Goal: Transaction & Acquisition: Purchase product/service

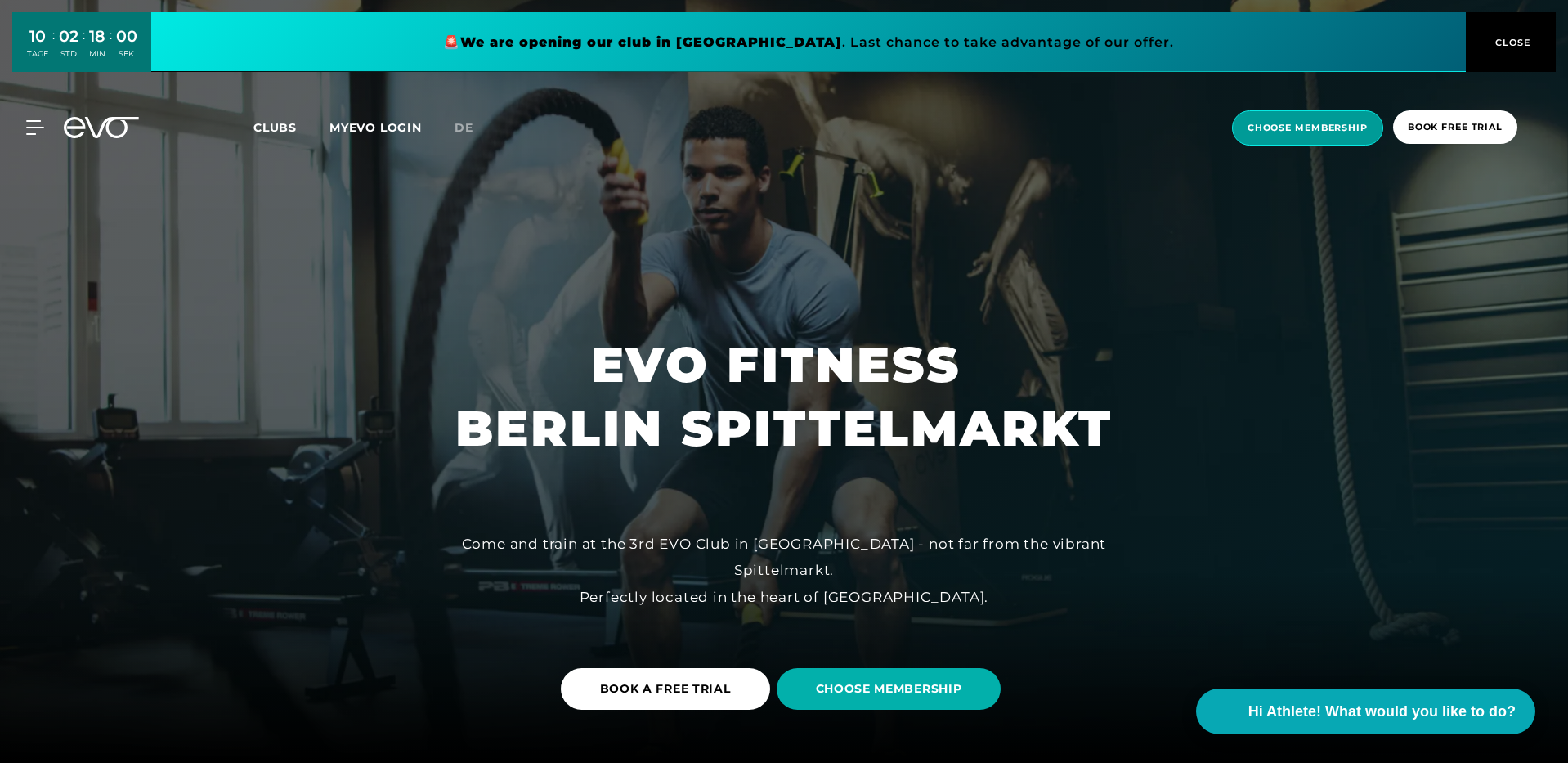
click at [1327, 133] on span "choose membership" at bounding box center [1307, 128] width 120 height 14
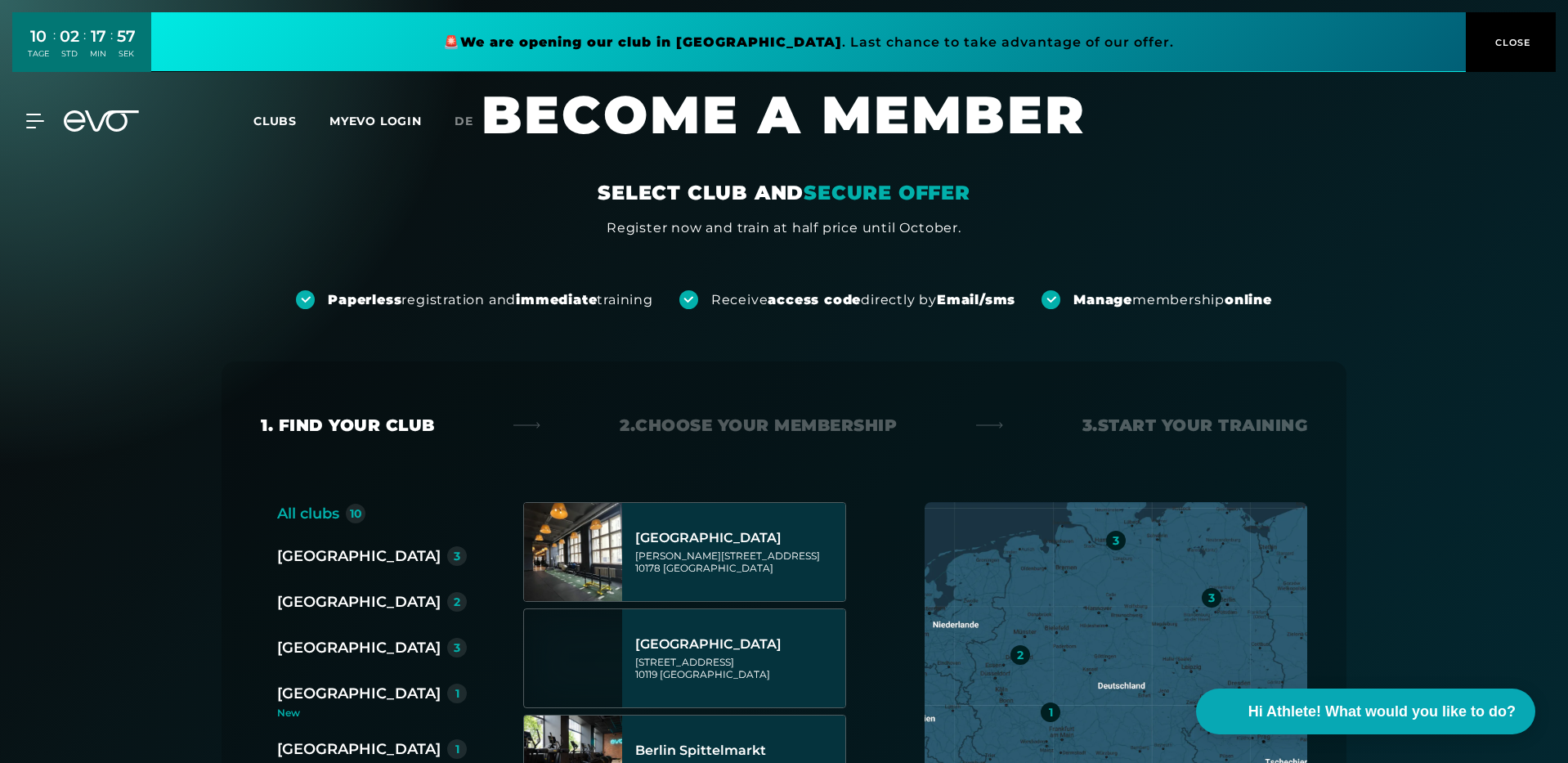
scroll to position [138, 0]
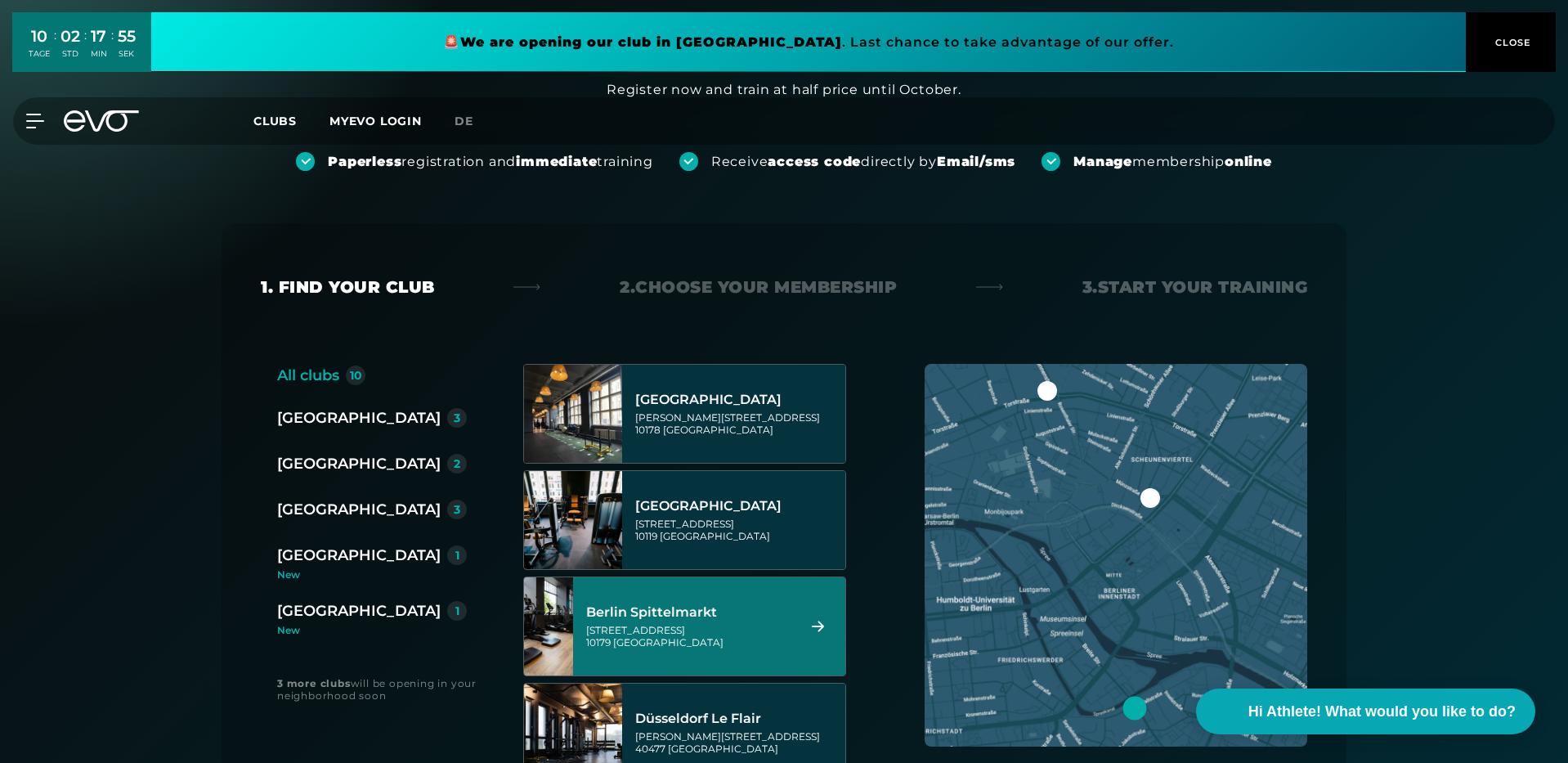
click at [724, 629] on div "[STREET_ADDRESS]" at bounding box center [688, 636] width 205 height 25
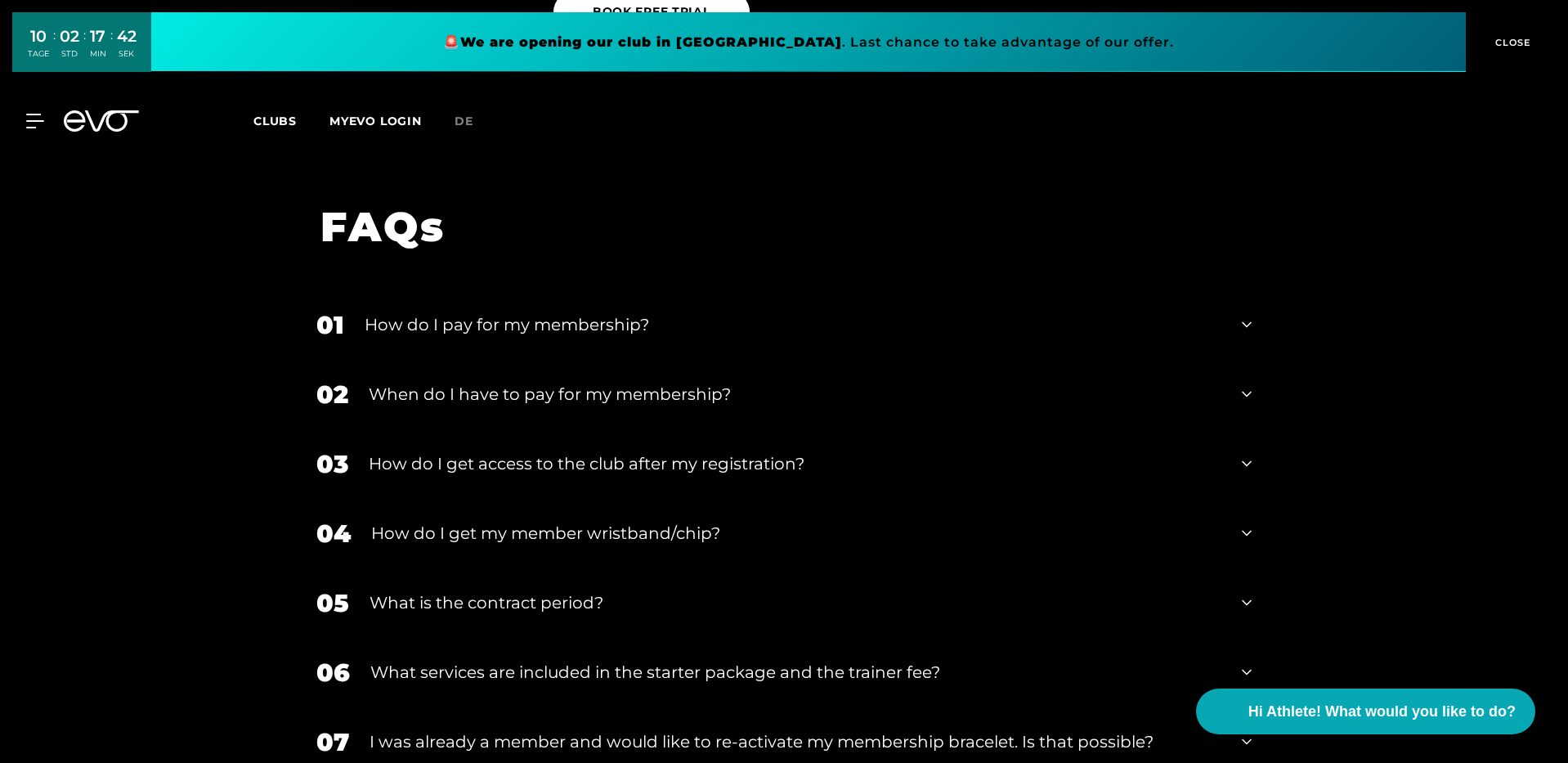
scroll to position [0, 0]
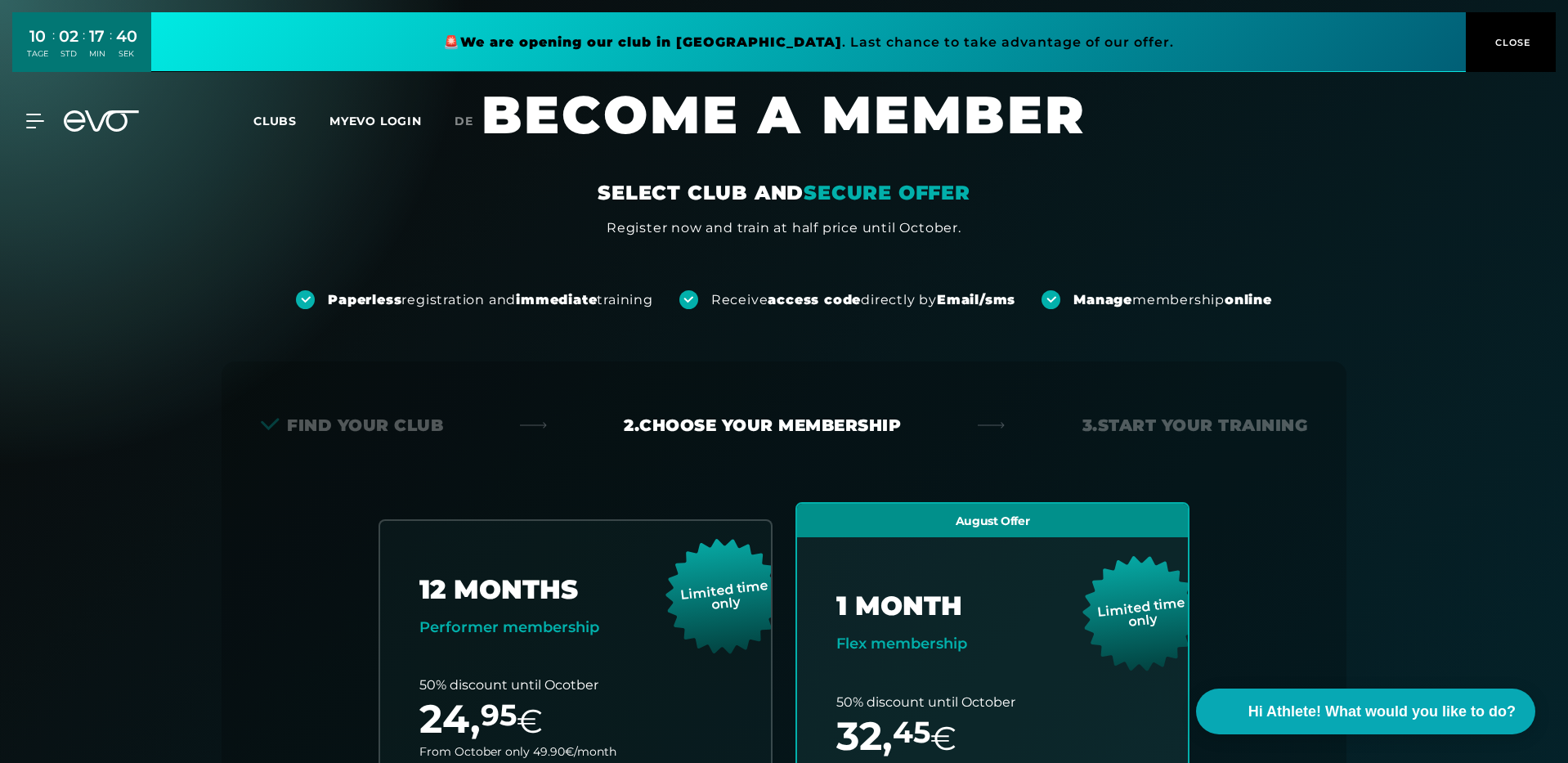
click at [895, 299] on div "Receive access code directly by Email/sms" at bounding box center [863, 299] width 304 height 18
click at [1126, 303] on strong "Manage" at bounding box center [1102, 299] width 59 height 15
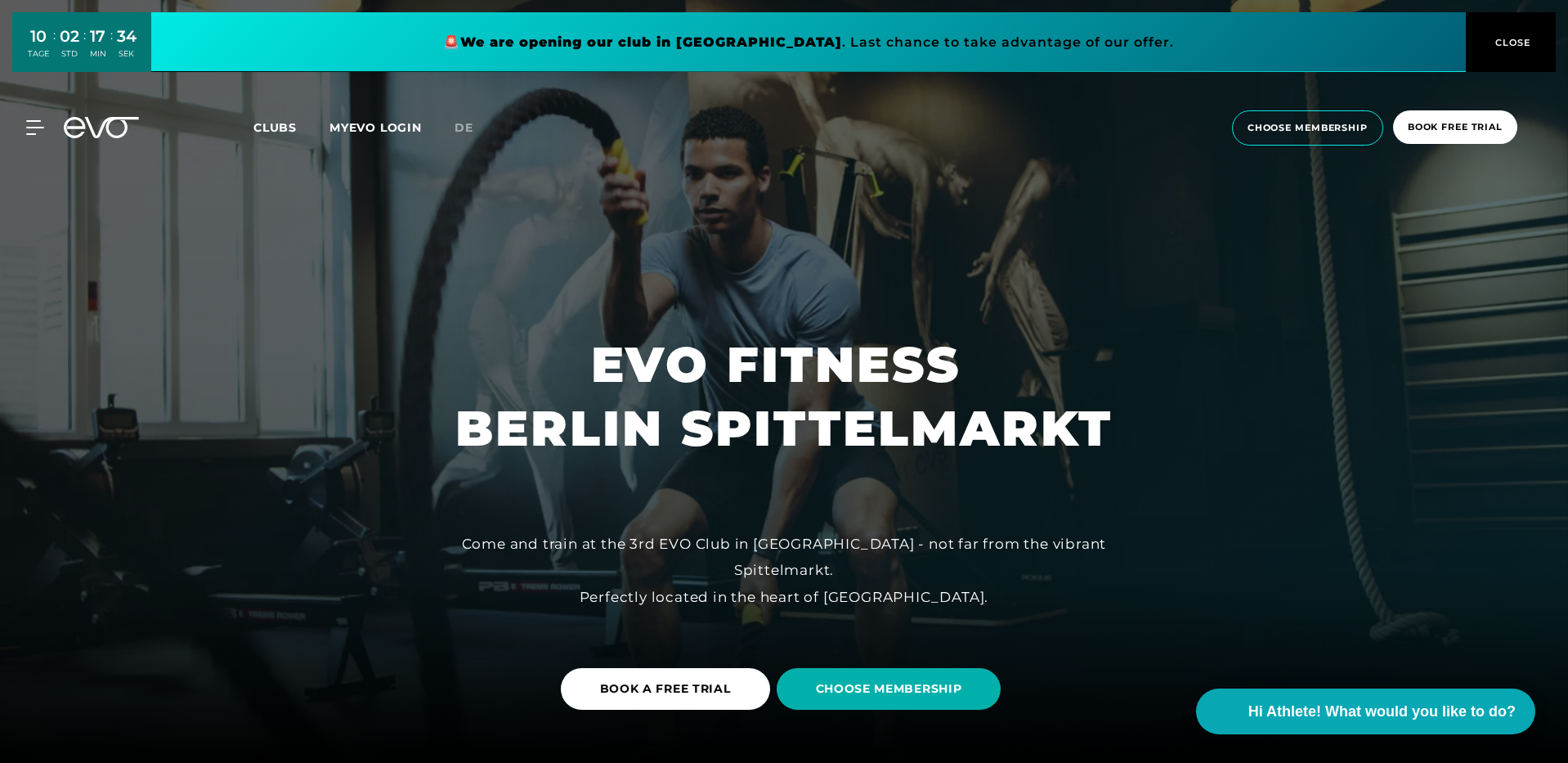
click at [742, 450] on h1 "EVO FITNESS BERLIN SPITTELMARKT" at bounding box center [784, 396] width 658 height 128
click at [743, 577] on div "Come and train at the 3rd EVO Club in [GEOGRAPHIC_DATA] - not far from the vibr…" at bounding box center [784, 570] width 736 height 79
click at [877, 576] on div "Come and train at the 3rd EVO Club in [GEOGRAPHIC_DATA] - not far from the vibr…" at bounding box center [784, 570] width 736 height 79
click at [833, 605] on div "Come and train at the 3rd EVO Club in [GEOGRAPHIC_DATA] - not far from the vibr…" at bounding box center [784, 570] width 736 height 79
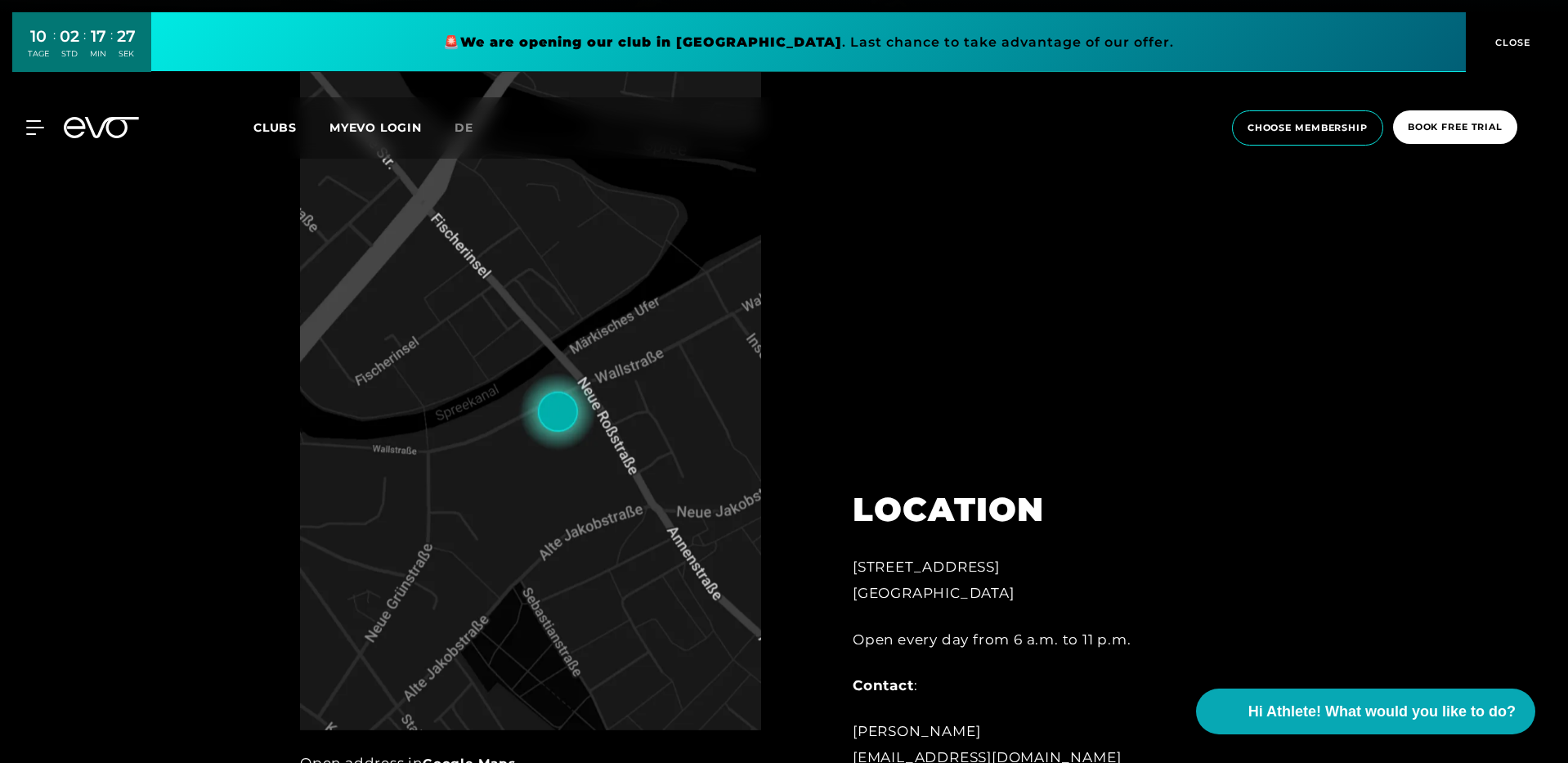
scroll to position [1012, 0]
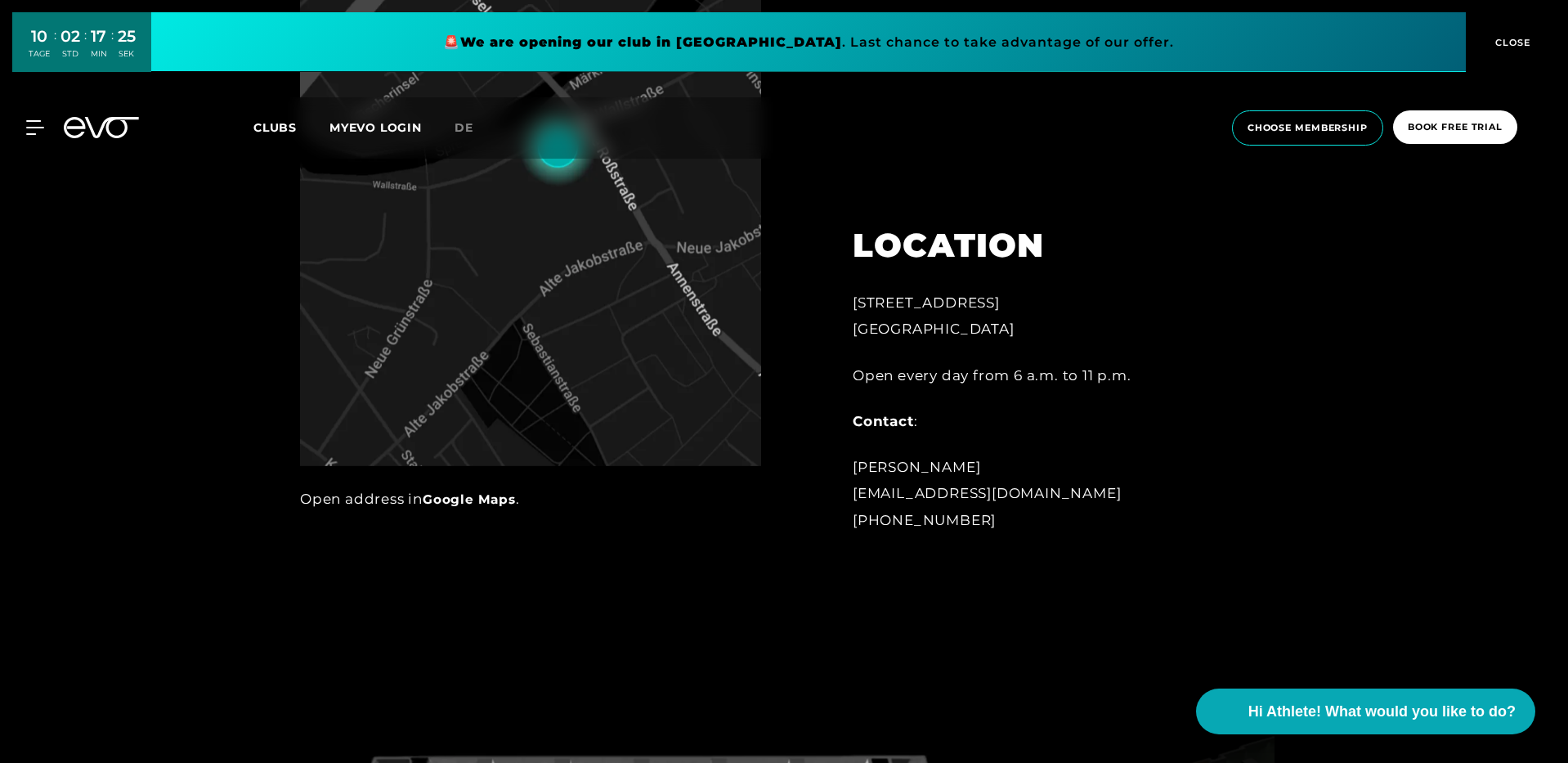
click at [872, 304] on div "[STREET_ADDRESS]" at bounding box center [1033, 316] width 360 height 53
copy div "[STREET_ADDRESS]"
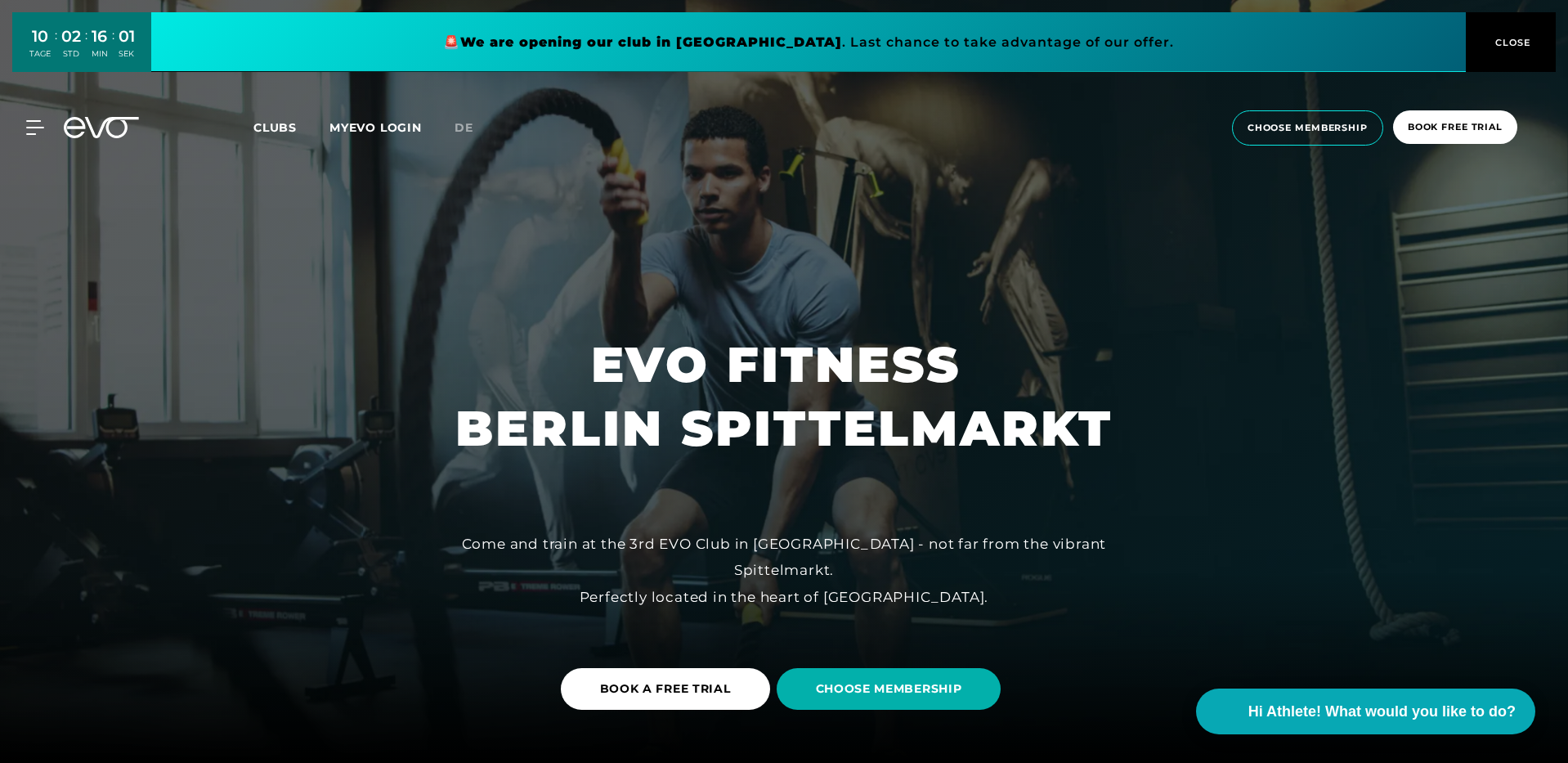
click at [288, 126] on span "Clubs" at bounding box center [275, 127] width 44 height 15
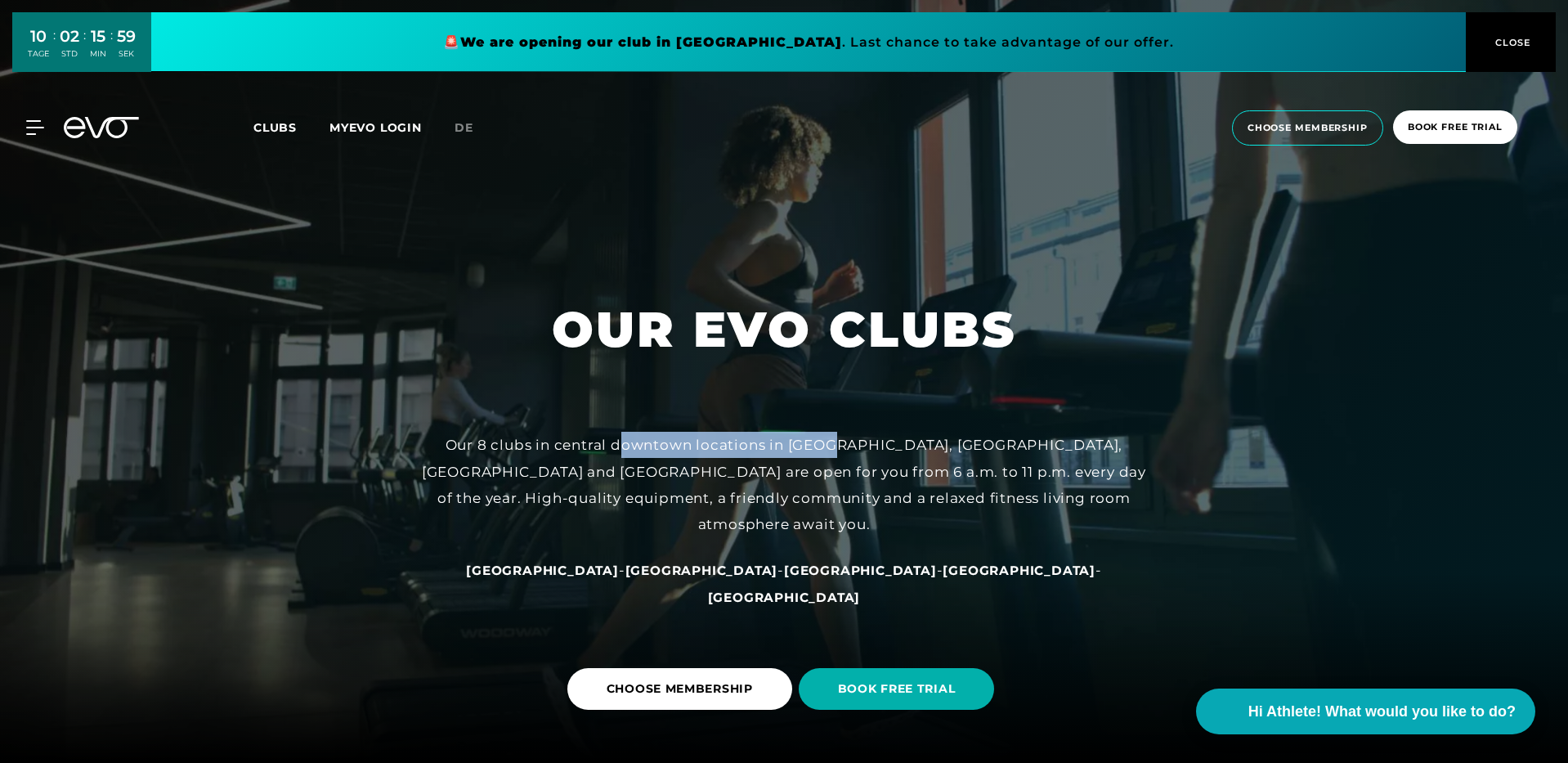
drag, startPoint x: 594, startPoint y: 491, endPoint x: 820, endPoint y: 502, distance: 226.3
click at [820, 502] on div "Our 8 clubs in central downtown locations in [GEOGRAPHIC_DATA], [GEOGRAPHIC_DAT…" at bounding box center [784, 484] width 736 height 105
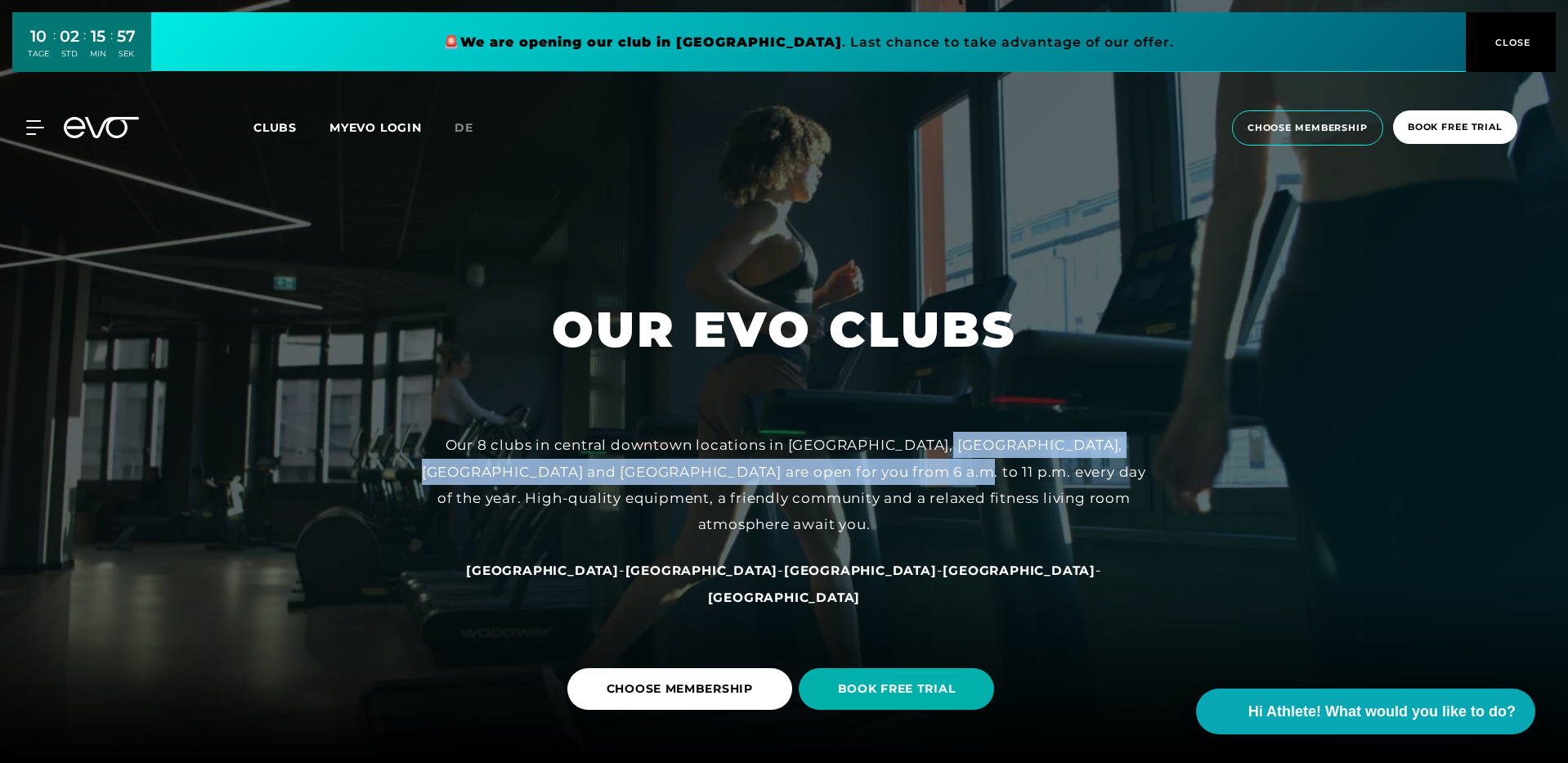
drag, startPoint x: 913, startPoint y: 501, endPoint x: 871, endPoint y: 530, distance: 51.0
click at [871, 530] on div "Our 8 clubs in central downtown locations in [GEOGRAPHIC_DATA], [GEOGRAPHIC_DAT…" at bounding box center [784, 484] width 736 height 105
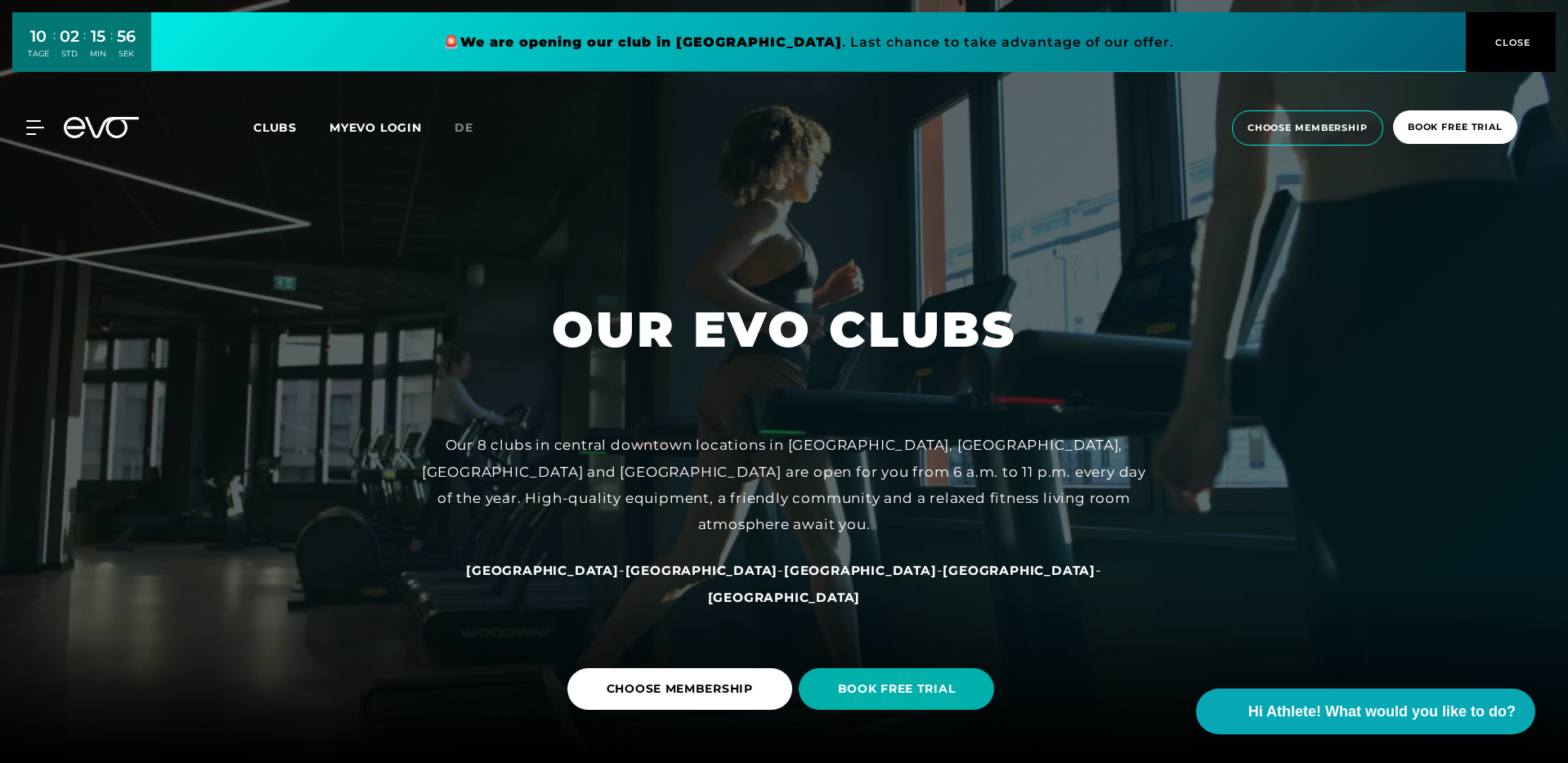
click at [725, 537] on div "Our 8 clubs in central downtown locations in [GEOGRAPHIC_DATA], [GEOGRAPHIC_DAT…" at bounding box center [784, 484] width 736 height 105
drag, startPoint x: 625, startPoint y: 554, endPoint x: 814, endPoint y: 554, distance: 189.0
click at [814, 537] on div "Our 8 clubs in central downtown locations in [GEOGRAPHIC_DATA], [GEOGRAPHIC_DAT…" at bounding box center [784, 484] width 736 height 105
click at [905, 537] on div "Our 8 clubs in central downtown locations in [GEOGRAPHIC_DATA], [GEOGRAPHIC_DAT…" at bounding box center [784, 484] width 736 height 105
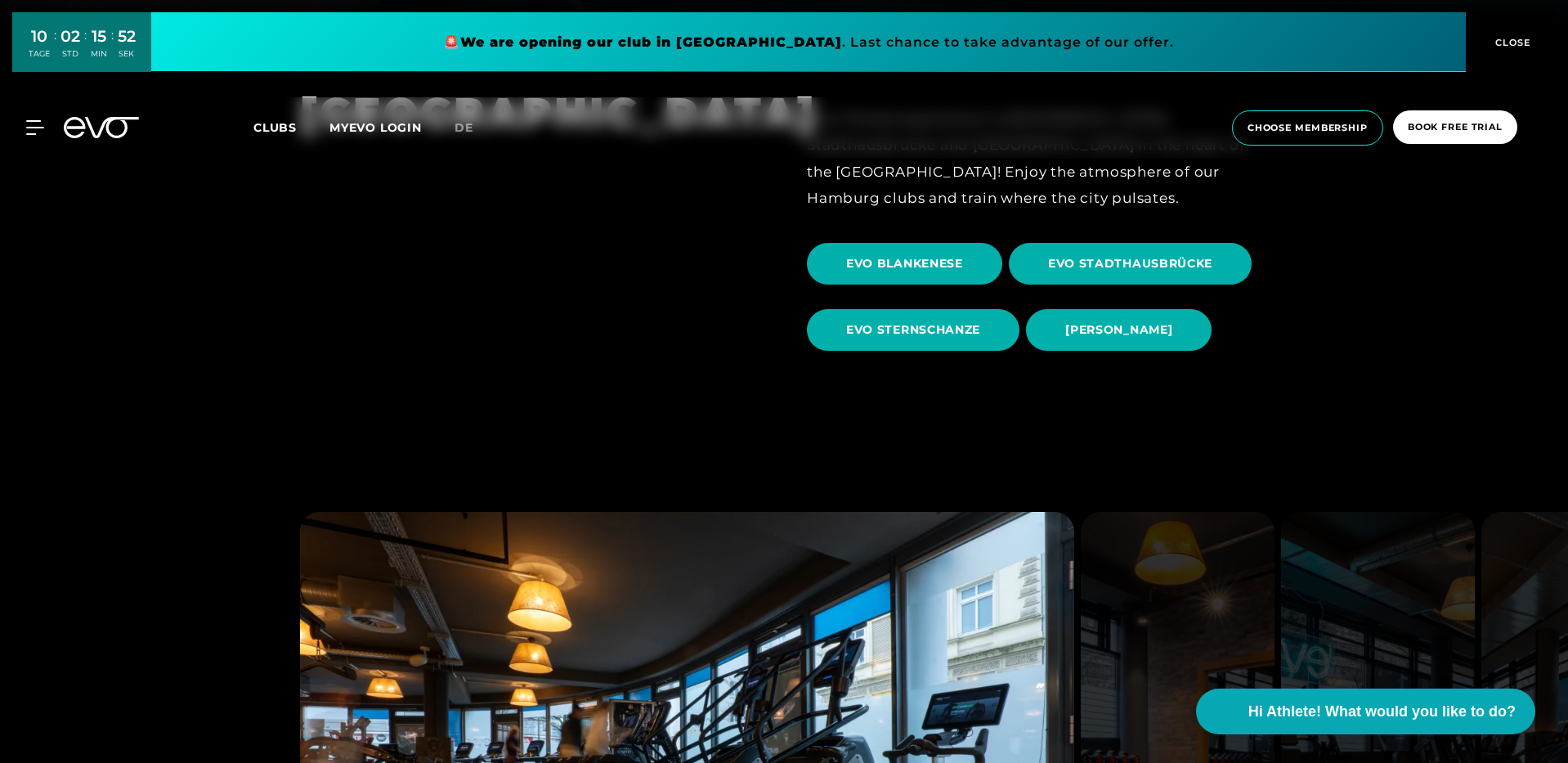
scroll to position [1071, 0]
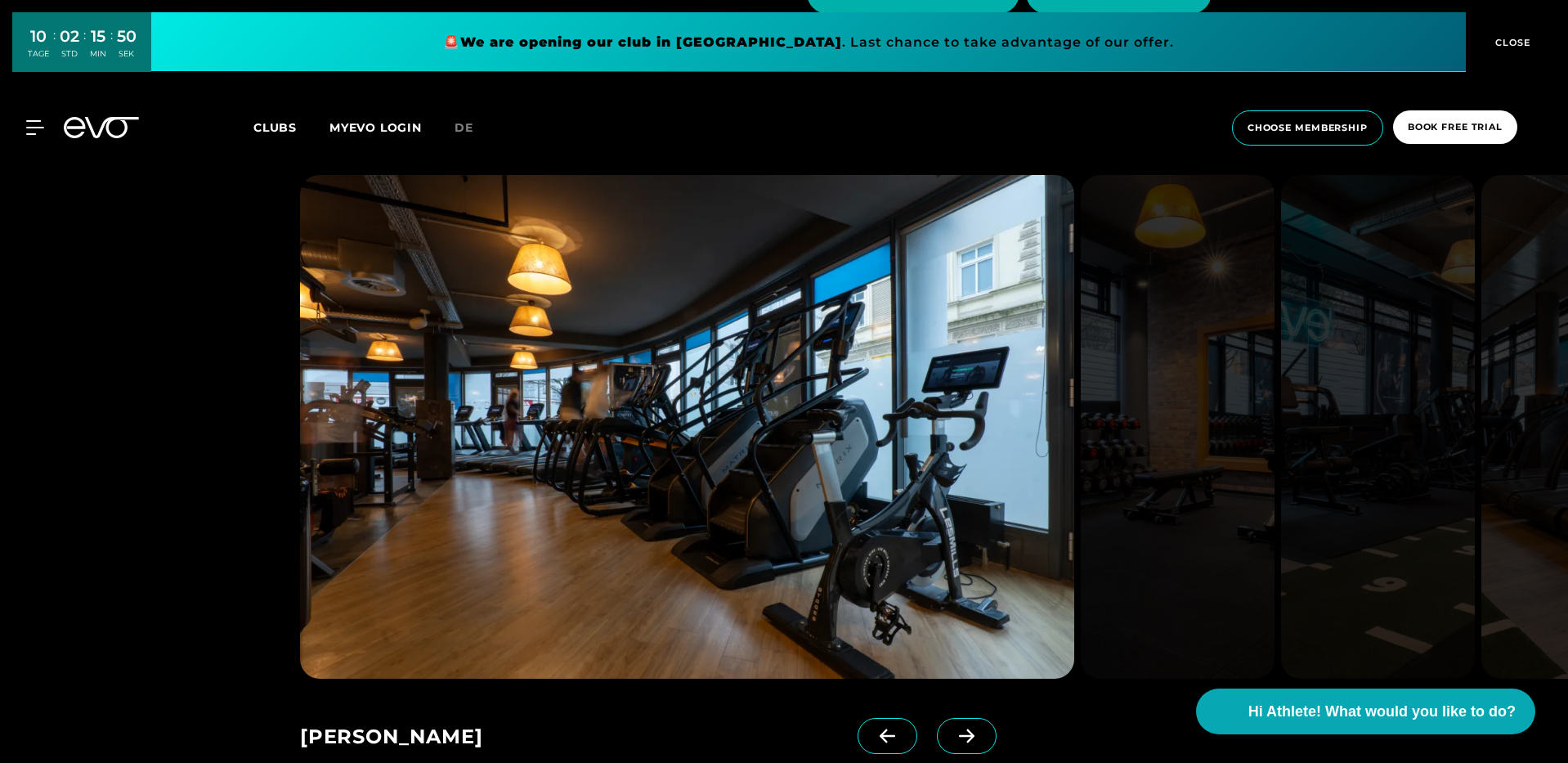
click at [959, 736] on icon at bounding box center [967, 736] width 15 height 14
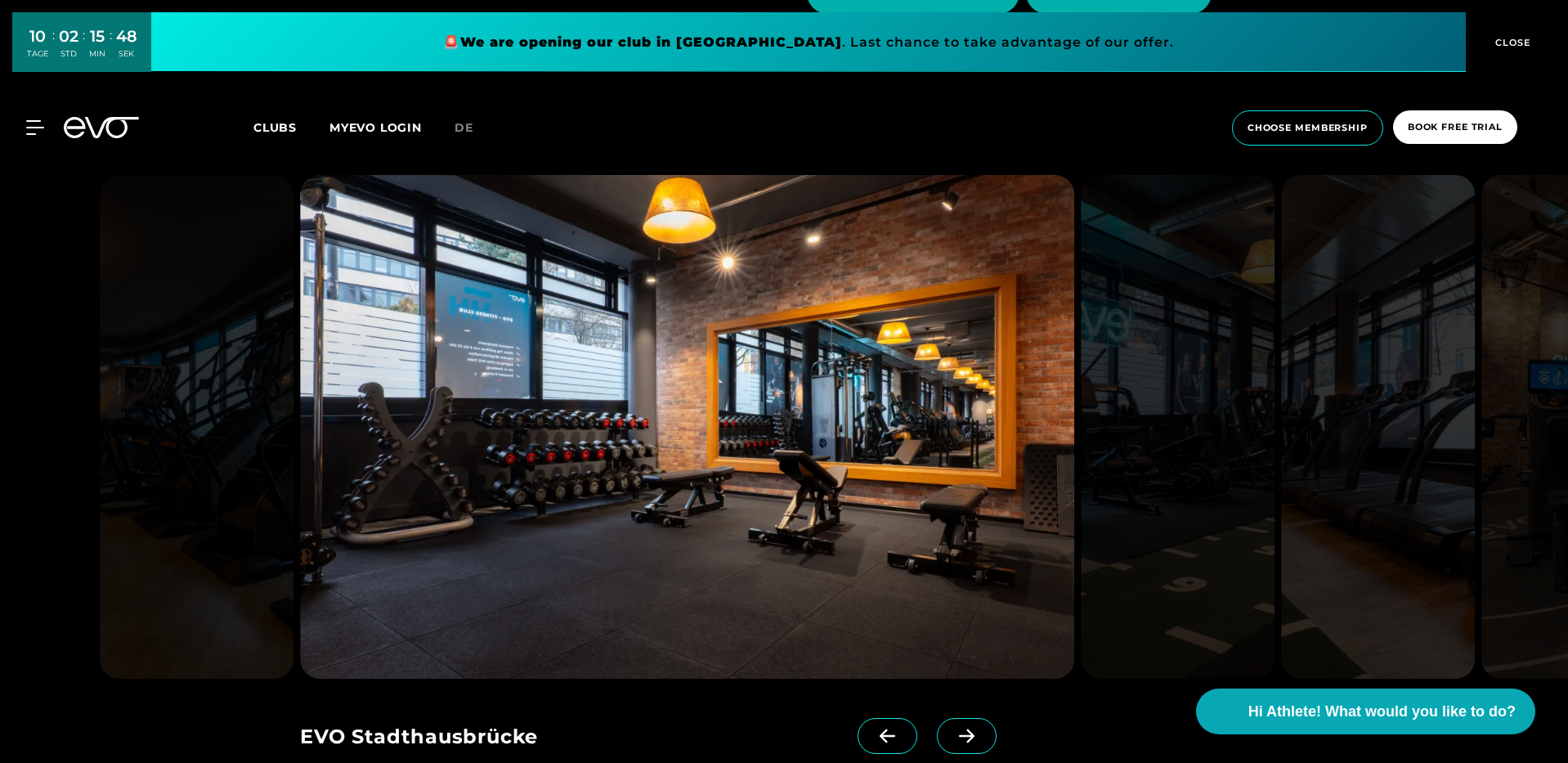
click at [959, 736] on icon at bounding box center [967, 736] width 15 height 14
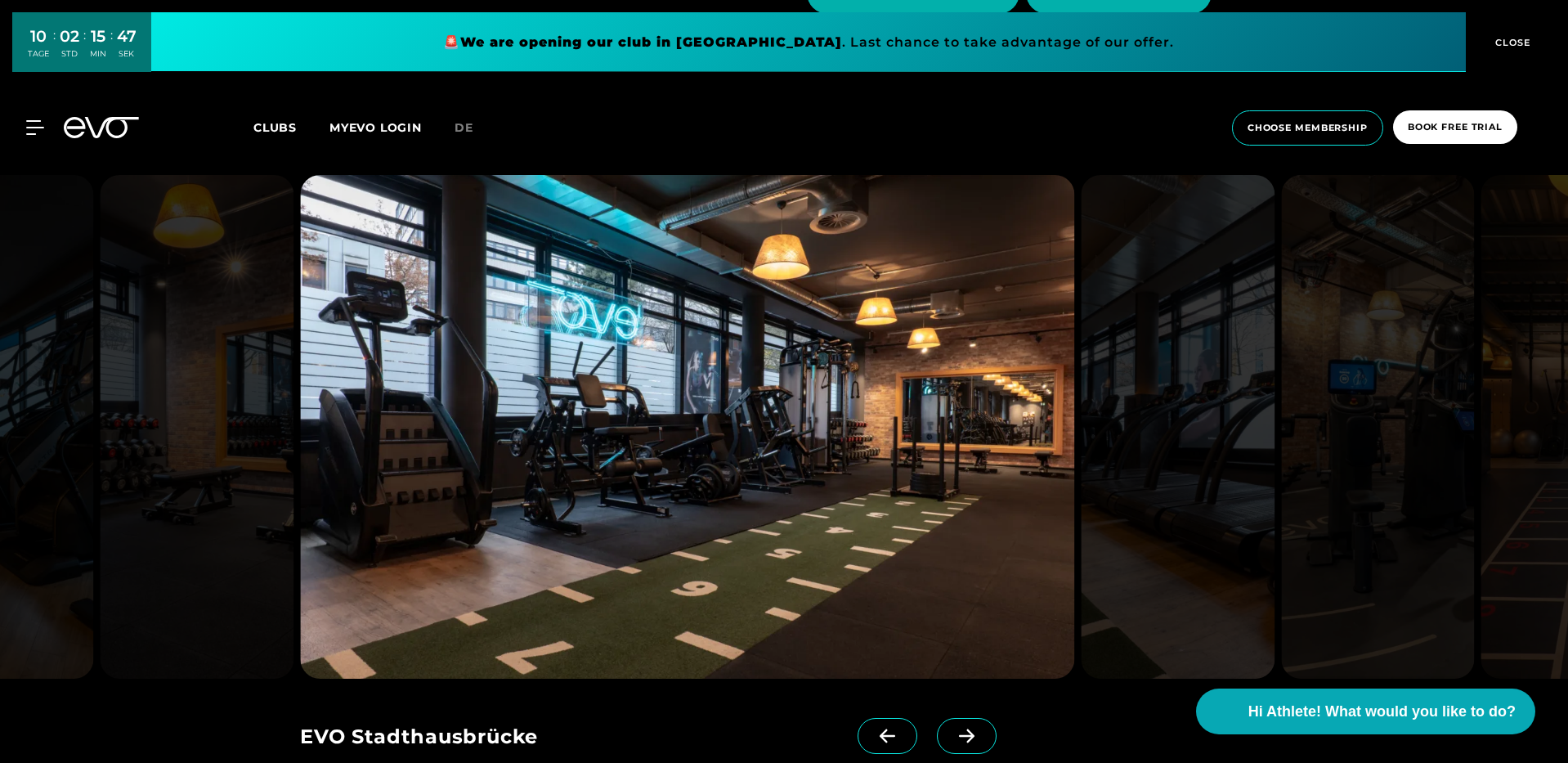
click at [959, 736] on icon at bounding box center [967, 736] width 15 height 14
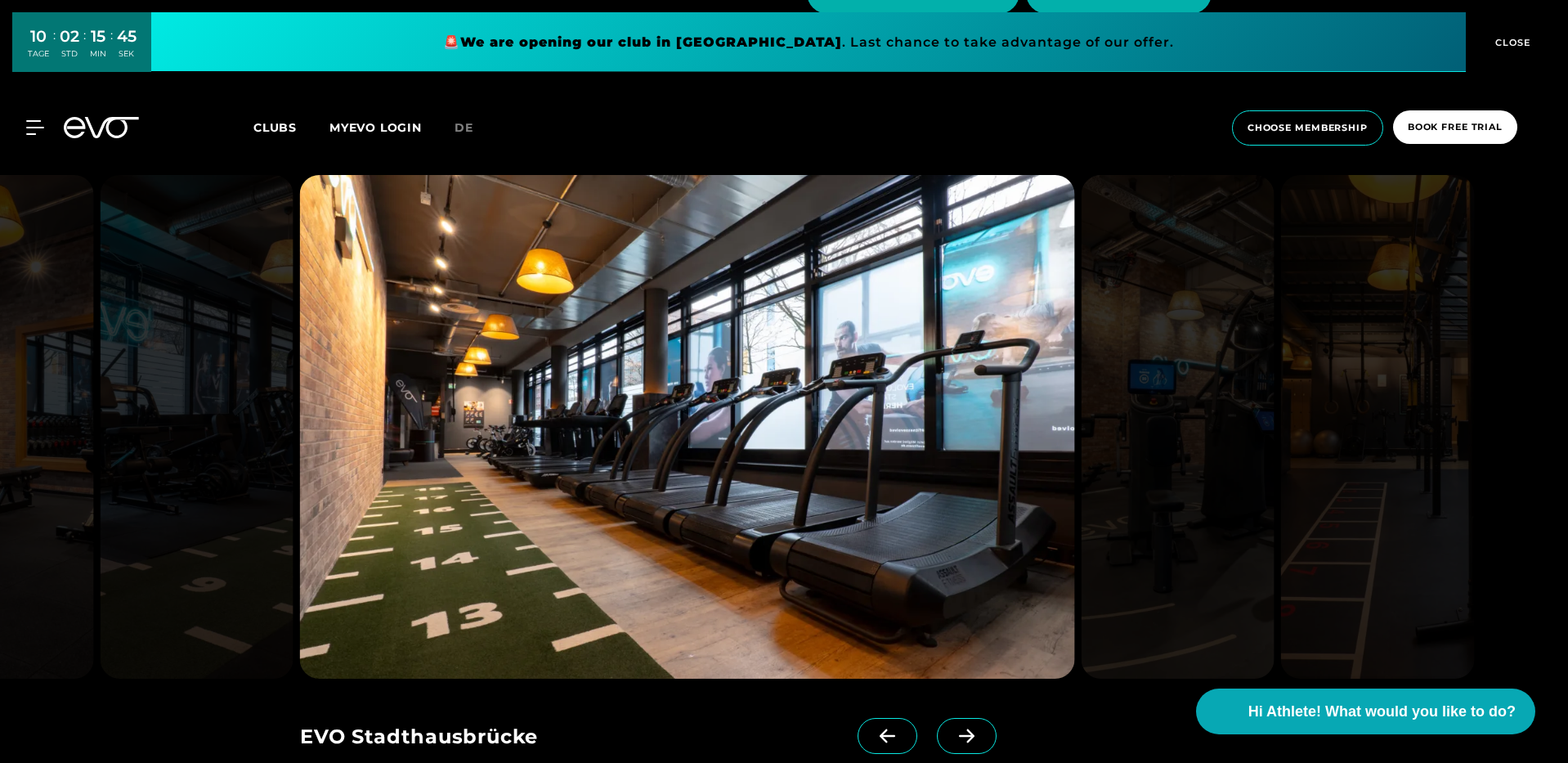
click at [959, 736] on icon at bounding box center [967, 736] width 15 height 14
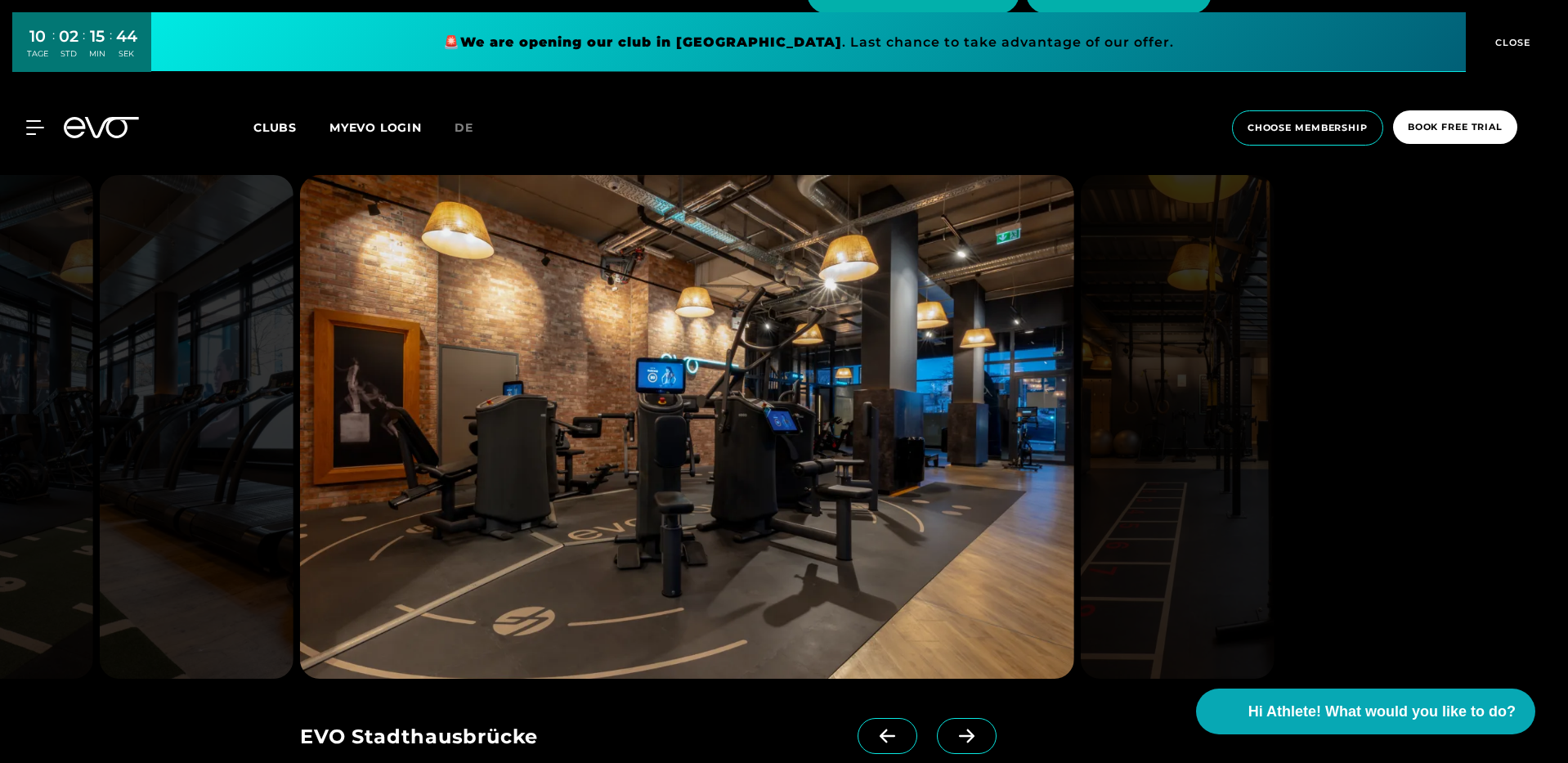
click at [959, 736] on icon at bounding box center [967, 736] width 15 height 14
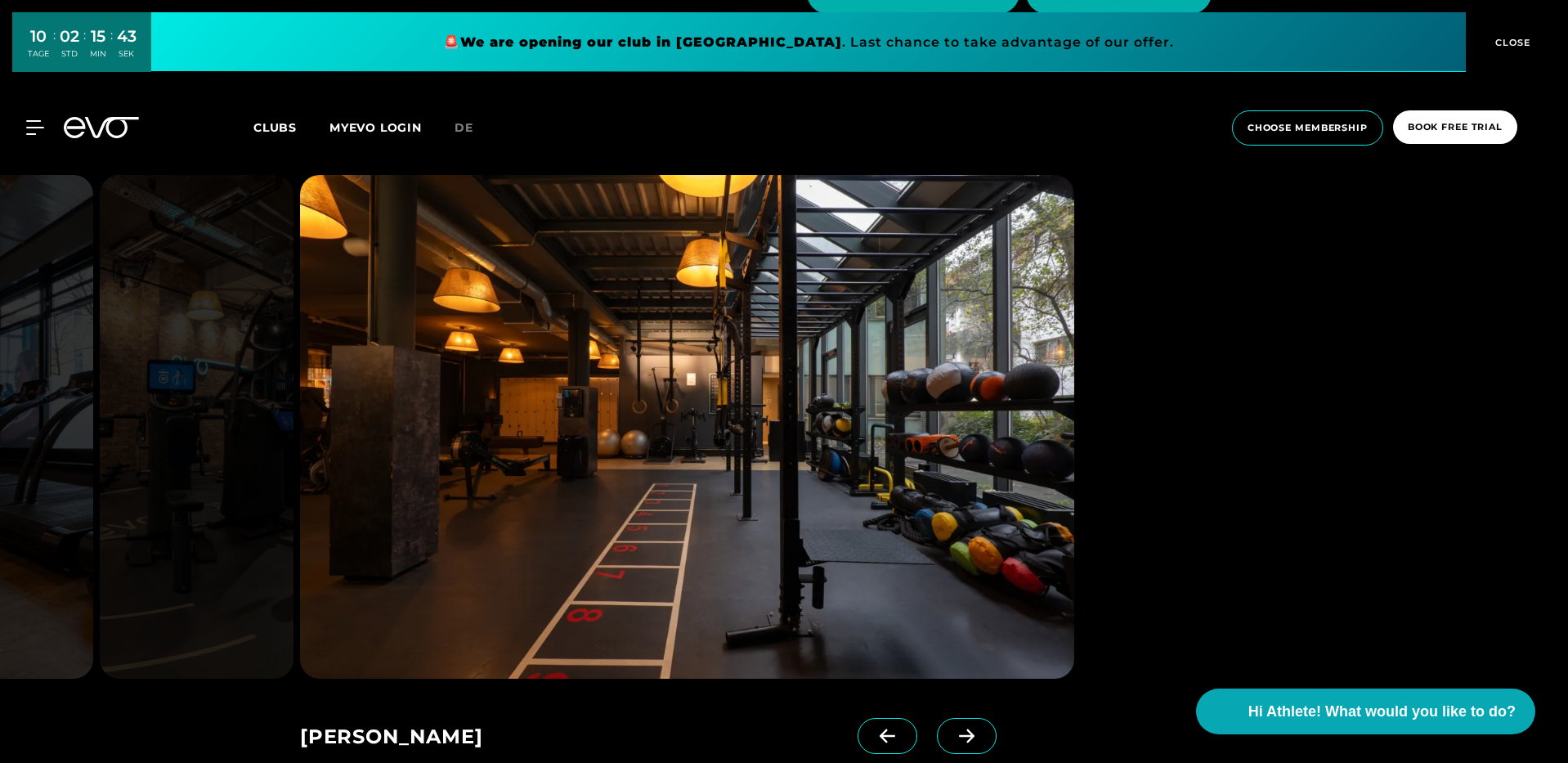
click at [959, 736] on icon at bounding box center [967, 736] width 15 height 14
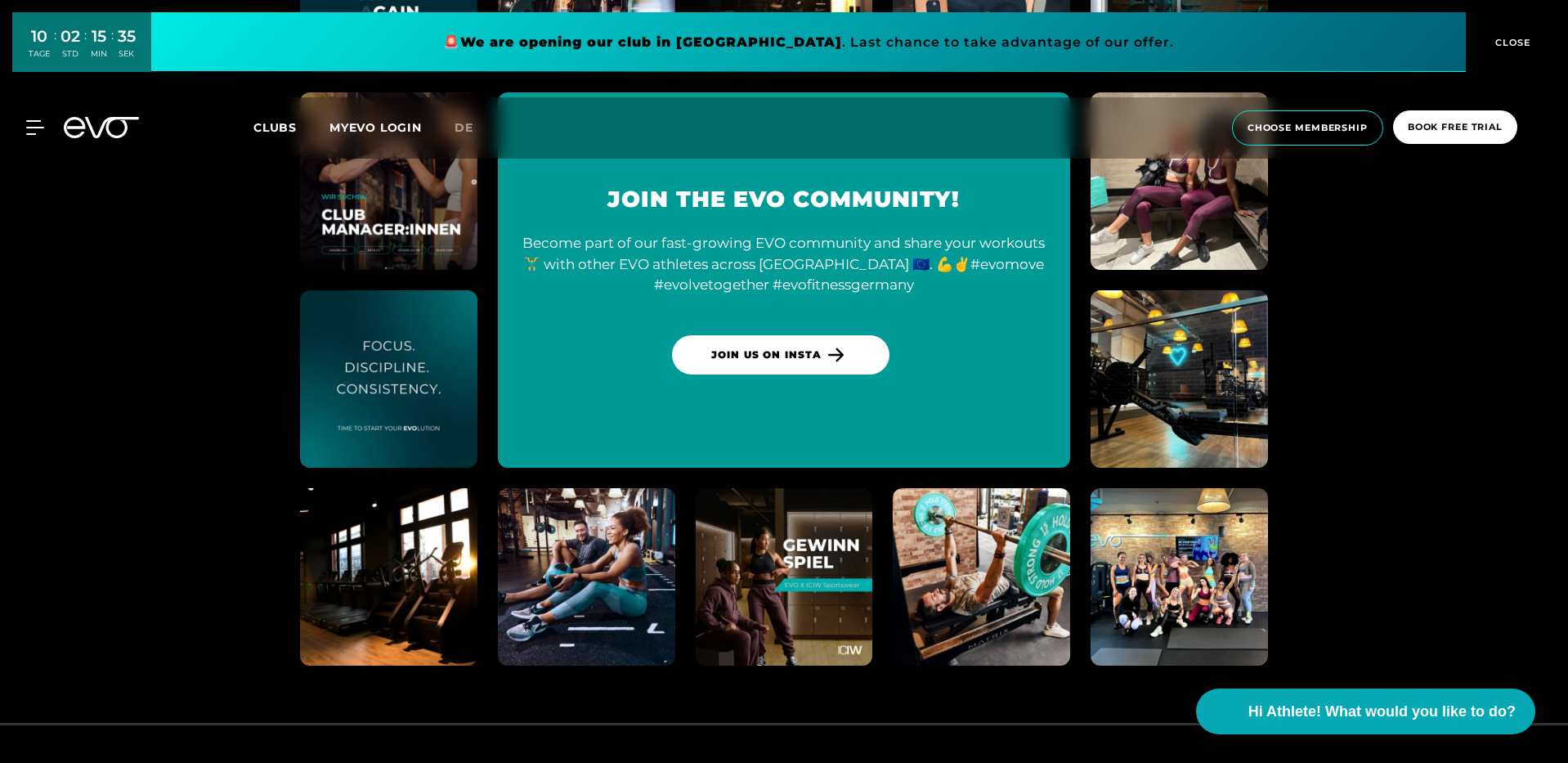
scroll to position [7632, 0]
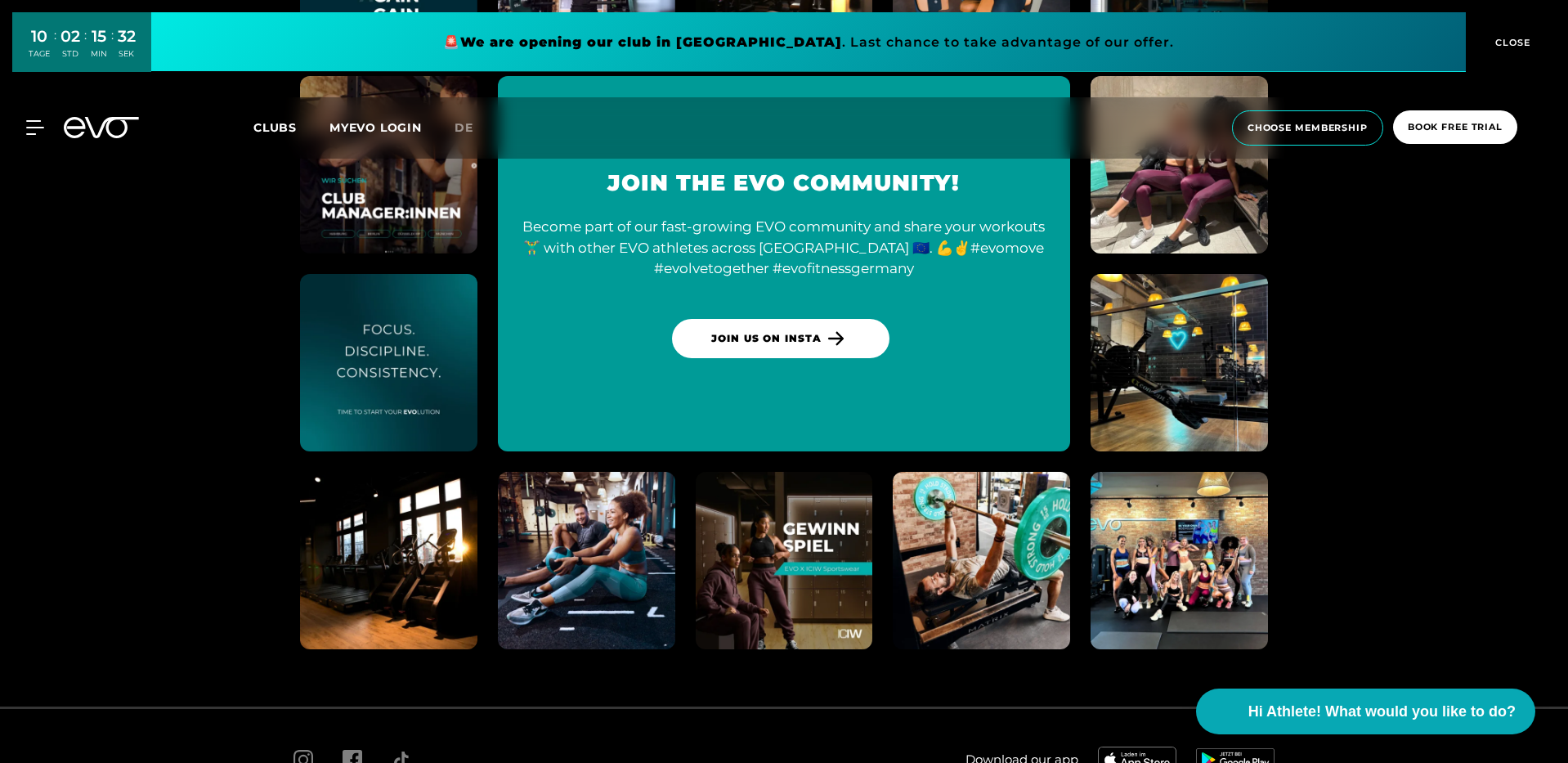
click at [237, 363] on section "Join the EVO community! Become part of our fast-growing EVO community and share…" at bounding box center [784, 264] width 1568 height 885
